Goal: Navigation & Orientation: Find specific page/section

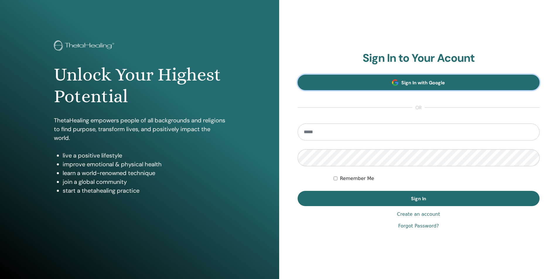
click at [416, 82] on span "Sign In with Google" at bounding box center [424, 83] width 44 height 6
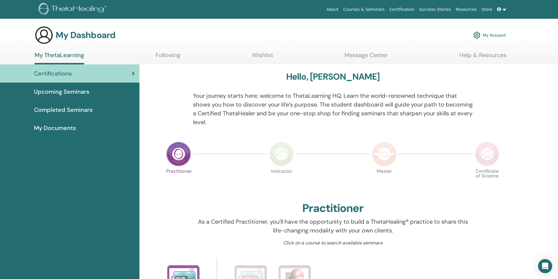
click at [84, 92] on span "Upcoming Seminars" at bounding box center [61, 91] width 55 height 9
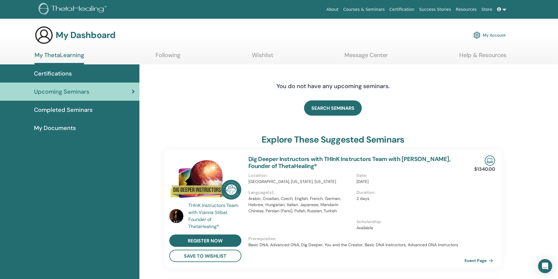
scroll to position [74, 0]
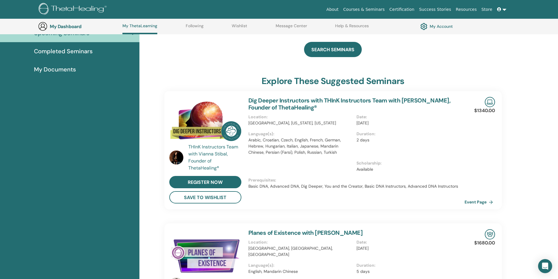
click at [60, 49] on span "Completed Seminars" at bounding box center [63, 51] width 59 height 9
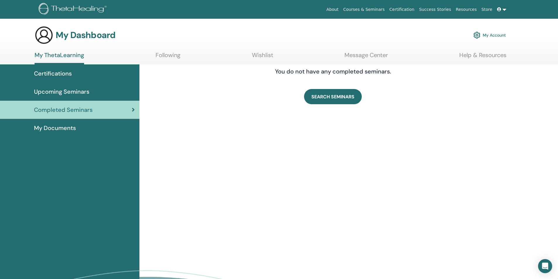
click at [47, 70] on span "Certifications" at bounding box center [53, 73] width 38 height 9
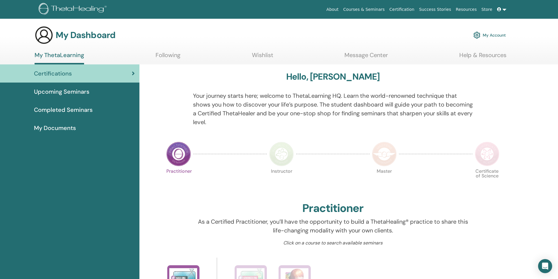
click at [504, 10] on link at bounding box center [502, 9] width 14 height 11
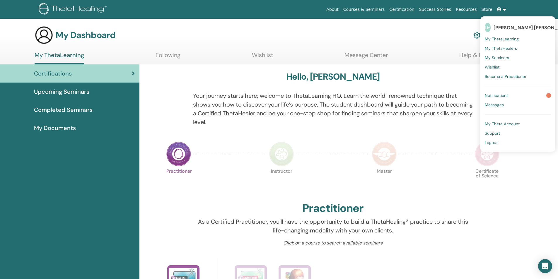
click at [499, 97] on span "Notifications" at bounding box center [497, 95] width 24 height 5
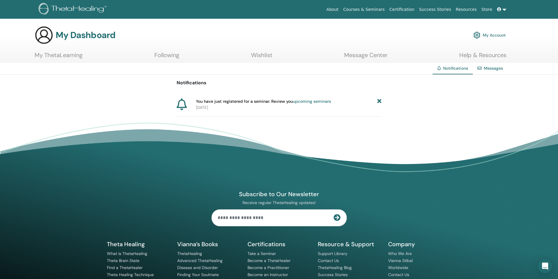
click at [317, 100] on link "upcoming seminars" at bounding box center [312, 101] width 38 height 5
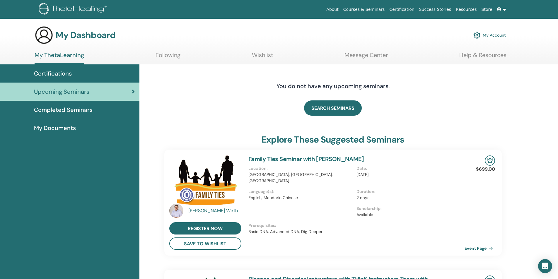
click at [59, 132] on span "My Documents" at bounding box center [55, 128] width 42 height 9
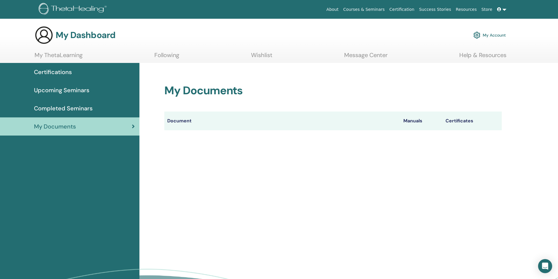
click at [455, 121] on th "Certificates" at bounding box center [472, 121] width 59 height 19
click at [456, 121] on th "Certificates" at bounding box center [472, 121] width 59 height 19
click at [193, 115] on th "Document" at bounding box center [282, 121] width 236 height 19
click at [174, 155] on div "My Documents Document Manuals Certificates" at bounding box center [349, 195] width 419 height 265
click at [173, 155] on div "My Documents Document Manuals Certificates" at bounding box center [349, 195] width 419 height 265
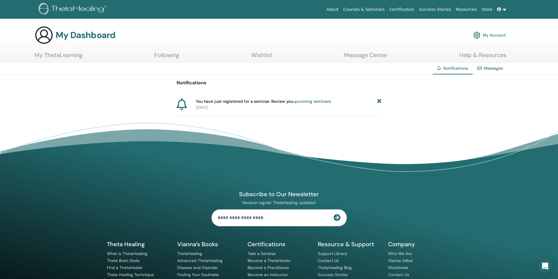
click at [302, 103] on link "upcoming seminars" at bounding box center [312, 101] width 38 height 5
